Goal: Task Accomplishment & Management: Manage account settings

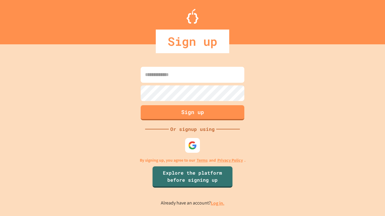
click at [195, 153] on div at bounding box center [192, 146] width 18 height 18
click at [195, 146] on img at bounding box center [193, 146] width 10 height 10
click at [216, 206] on link "Log in." at bounding box center [218, 203] width 14 height 6
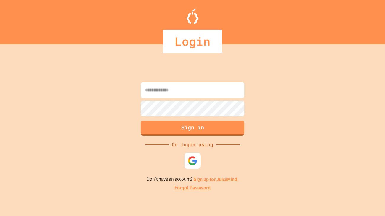
click at [190, 165] on img at bounding box center [193, 161] width 10 height 10
click at [230, 87] on input at bounding box center [193, 90] width 104 height 16
type input "**********"
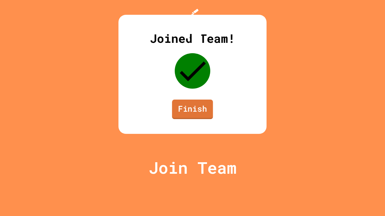
click at [195, 119] on link "Finish" at bounding box center [192, 110] width 41 height 20
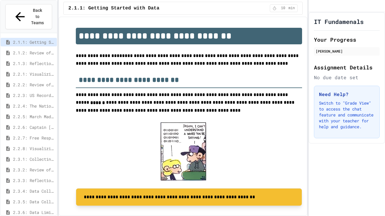
click at [43, 124] on span "2.2.6: Captain [PERSON_NAME]" at bounding box center [33, 127] width 41 height 6
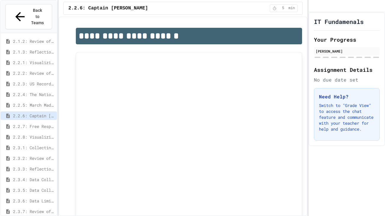
scroll to position [27, 0]
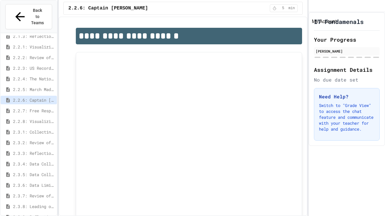
click at [320, 12] on icon "My Account" at bounding box center [317, 11] width 6 height 6
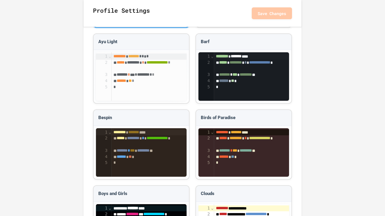
scroll to position [552, 0]
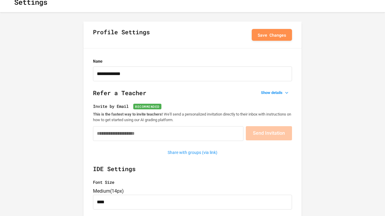
scroll to position [0, 0]
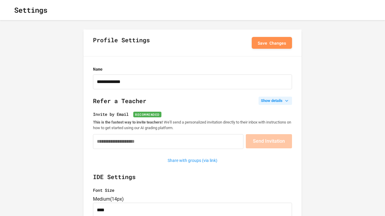
click at [277, 104] on button "Show details" at bounding box center [274, 101] width 33 height 8
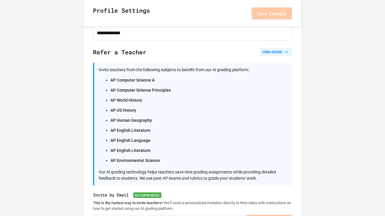
scroll to position [47, 0]
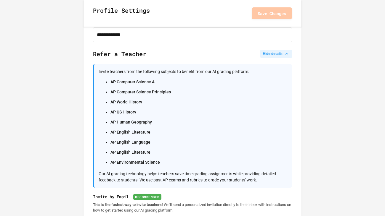
click at [284, 54] on icon at bounding box center [287, 54] width 6 height 6
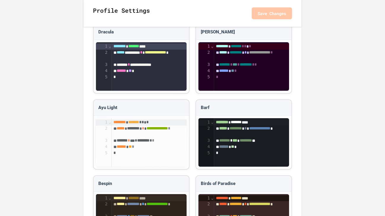
scroll to position [473, 0]
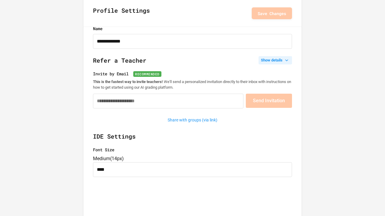
scroll to position [0, 0]
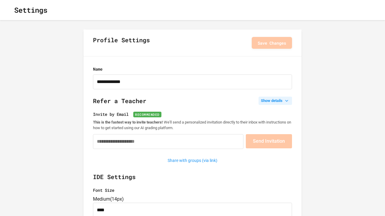
click at [15, 11] on icon "button" at bounding box center [13, 13] width 5 height 5
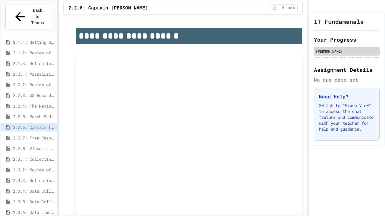
click at [317, 54] on div "[PERSON_NAME]" at bounding box center [346, 51] width 62 height 5
click at [320, 8] on icon "My Account" at bounding box center [317, 11] width 6 height 6
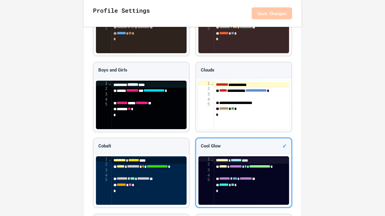
scroll to position [694, 0]
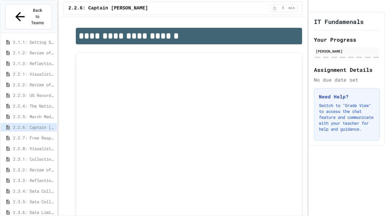
click at [365, 210] on div "IT Fundamenals Your Progress [PERSON_NAME] Assignment Details No due date set N…" at bounding box center [346, 114] width 76 height 204
click at [366, 204] on div "IT Fundamenals Your Progress [PERSON_NAME] Assignment Details No due date set N…" at bounding box center [346, 114] width 76 height 204
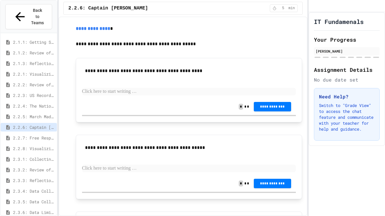
scroll to position [213, 0]
click at [93, 30] on link "**********" at bounding box center [93, 28] width 34 height 4
